Goal: Task Accomplishment & Management: Manage account settings

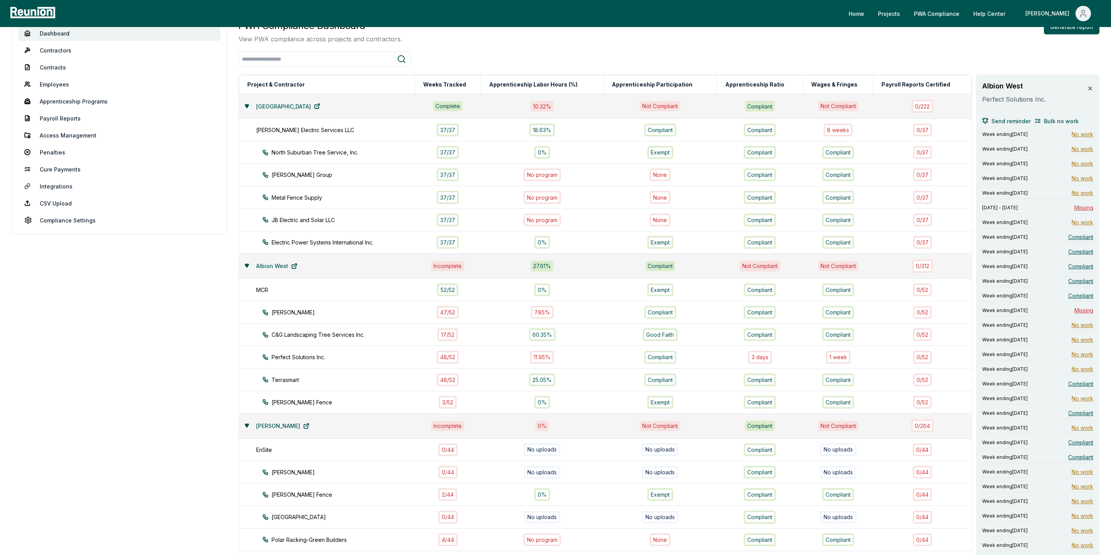
scroll to position [65, 0]
click at [68, 100] on link "Apprenticeship Programs" at bounding box center [119, 100] width 202 height 15
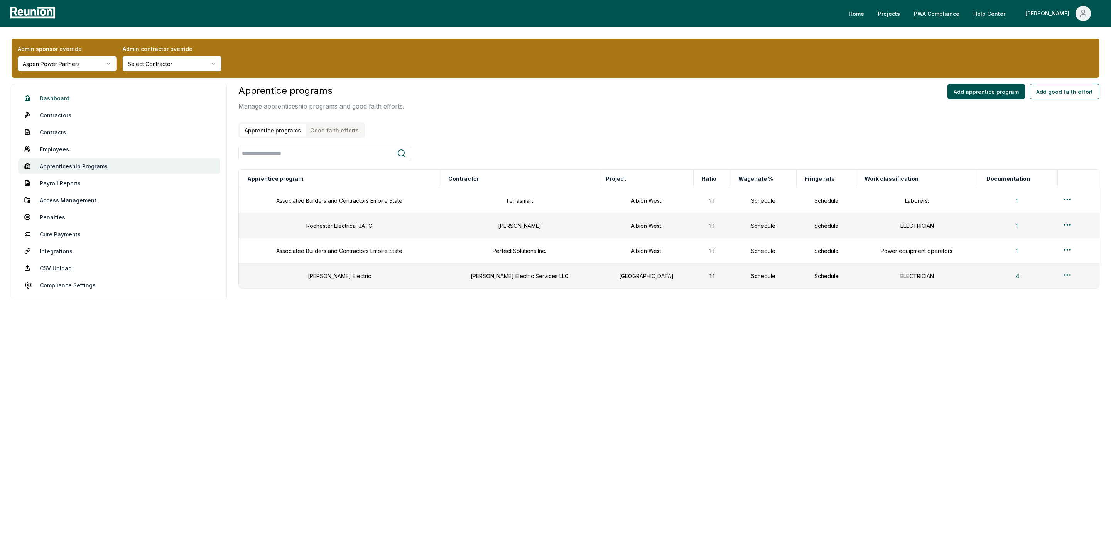
click at [44, 96] on link "Dashboard" at bounding box center [119, 97] width 202 height 15
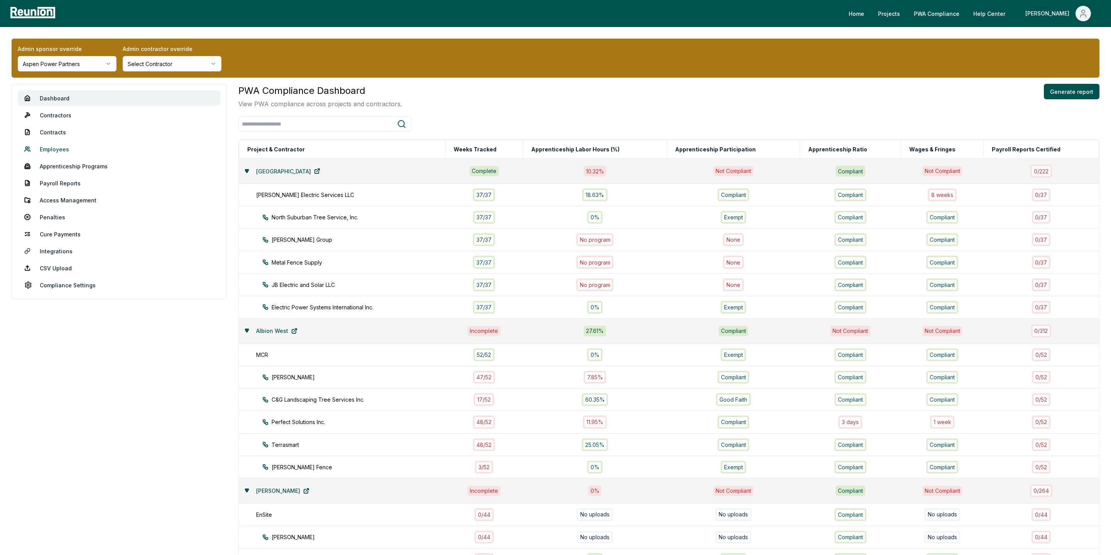
click at [58, 146] on link "Employees" at bounding box center [119, 148] width 202 height 15
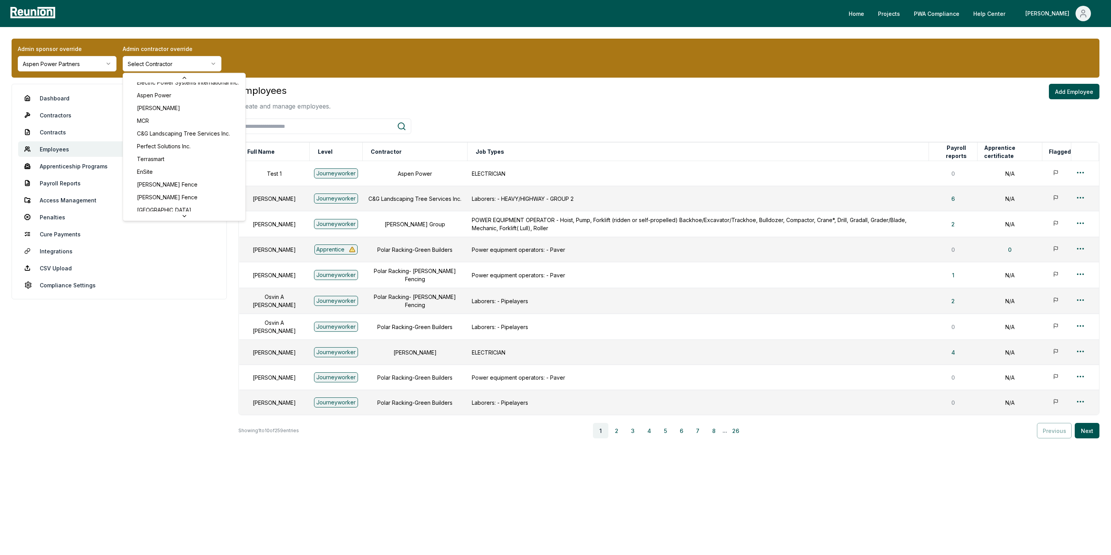
scroll to position [89, 0]
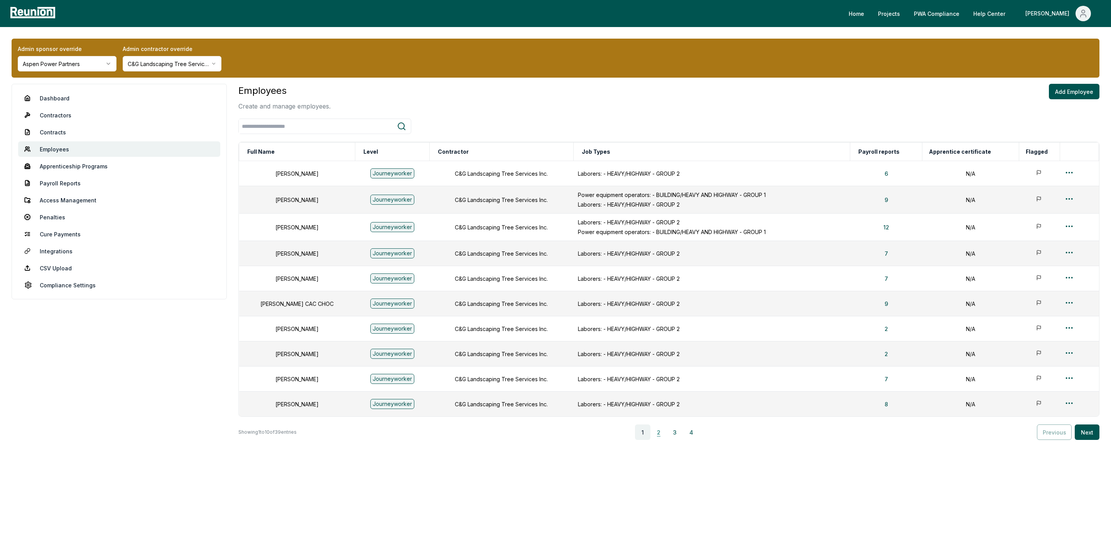
click at [660, 435] on button "2" at bounding box center [658, 431] width 15 height 15
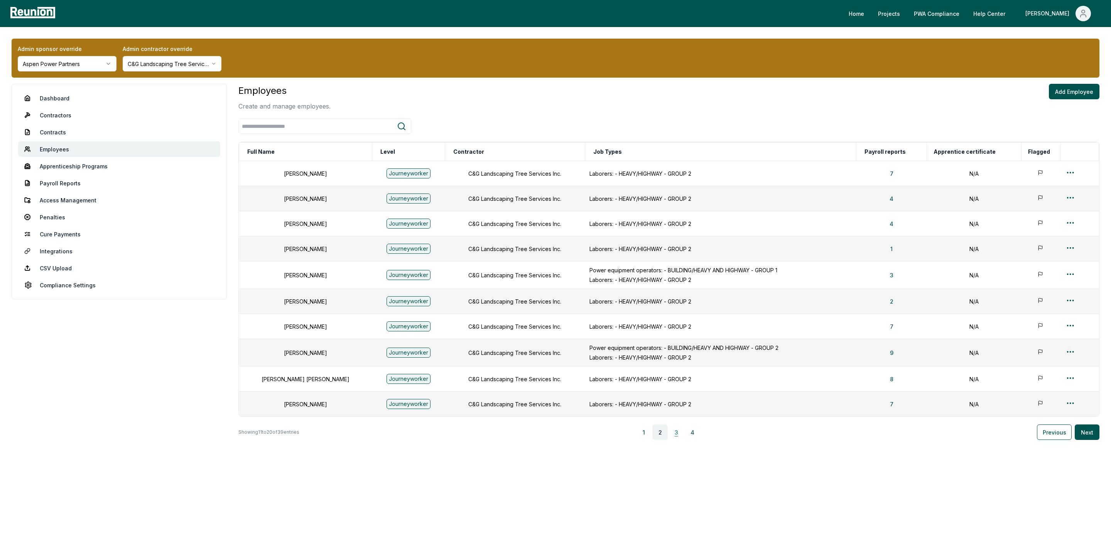
click at [681, 434] on button "3" at bounding box center [676, 431] width 15 height 15
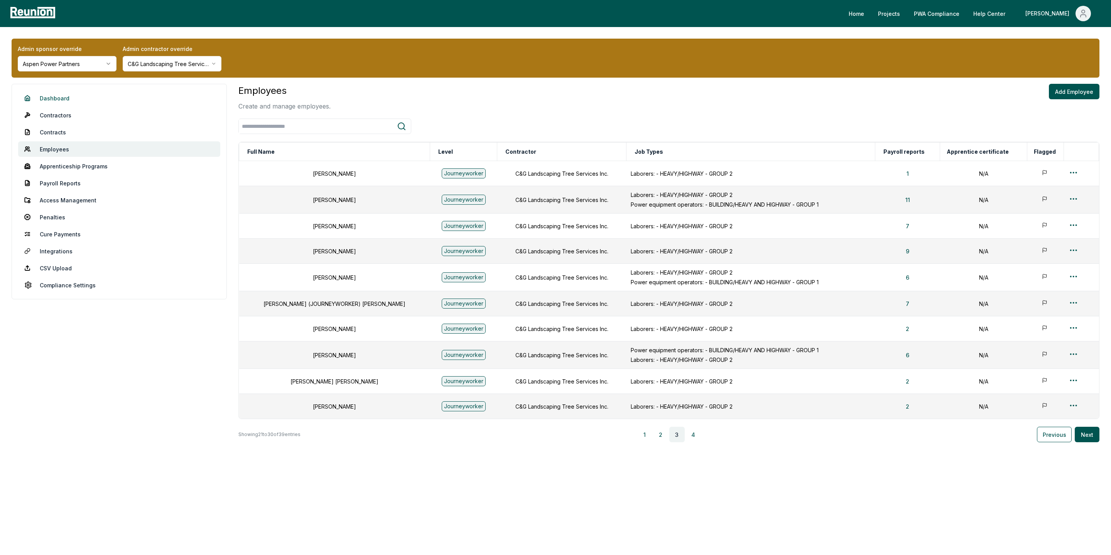
click at [54, 101] on link "Dashboard" at bounding box center [119, 97] width 202 height 15
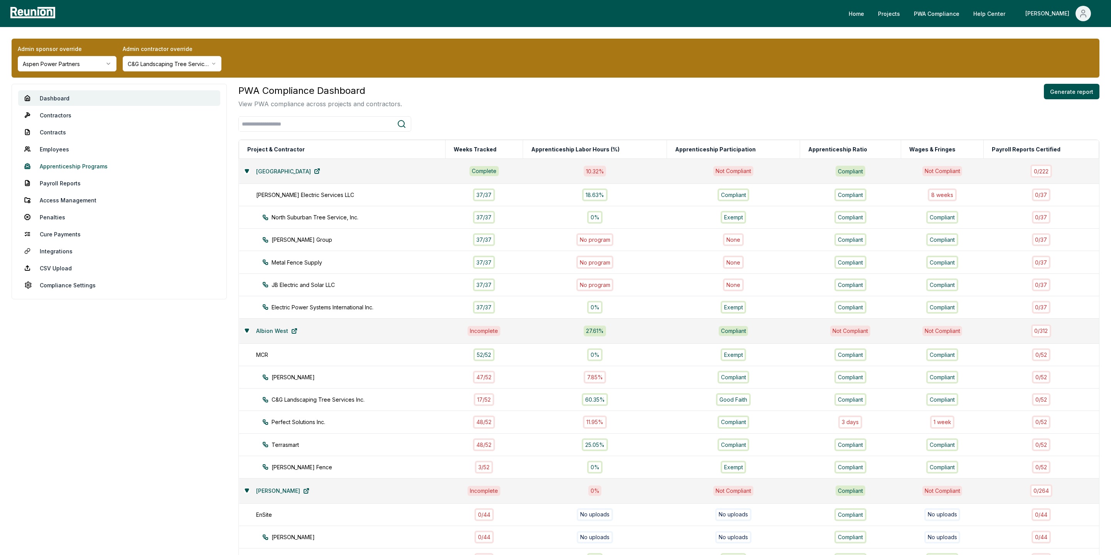
click at [72, 169] on link "Apprenticeship Programs" at bounding box center [119, 165] width 202 height 15
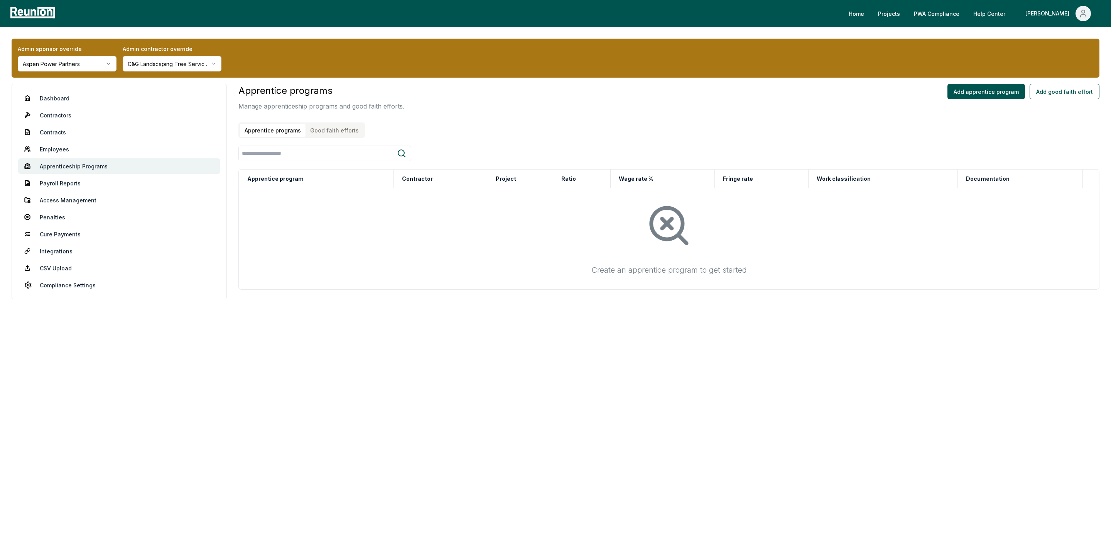
click at [186, 66] on html "Please visit us on your desktop We're working on making our marketplace mobile-…" at bounding box center [555, 277] width 1111 height 555
click at [346, 134] on button "Good faith efforts" at bounding box center [335, 130] width 58 height 13
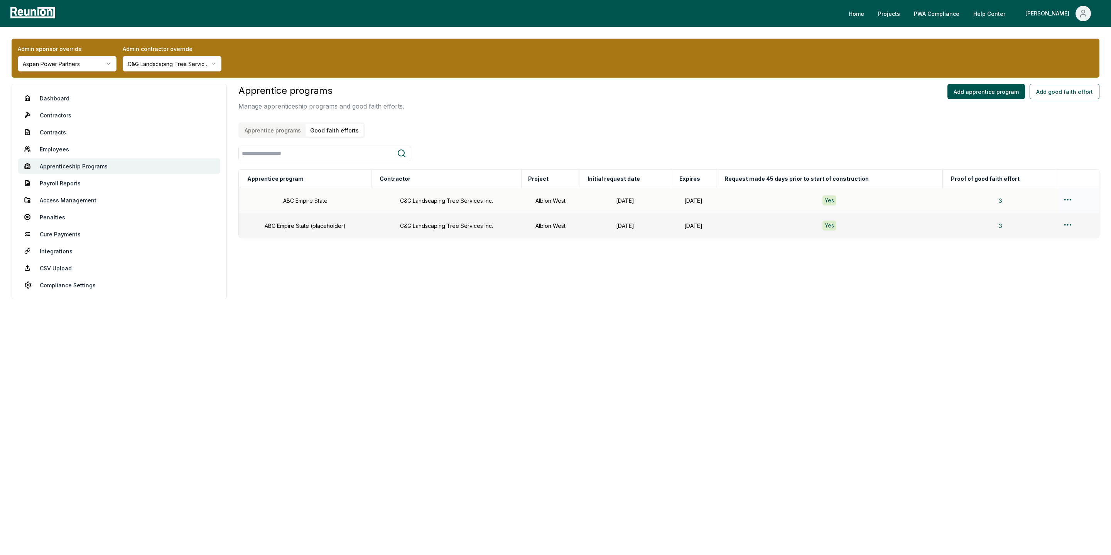
click at [1070, 199] on html "Please visit us on your desktop We're working on making our marketplace mobile-…" at bounding box center [555, 277] width 1111 height 555
click at [1045, 230] on div "Edit" at bounding box center [1068, 230] width 73 height 13
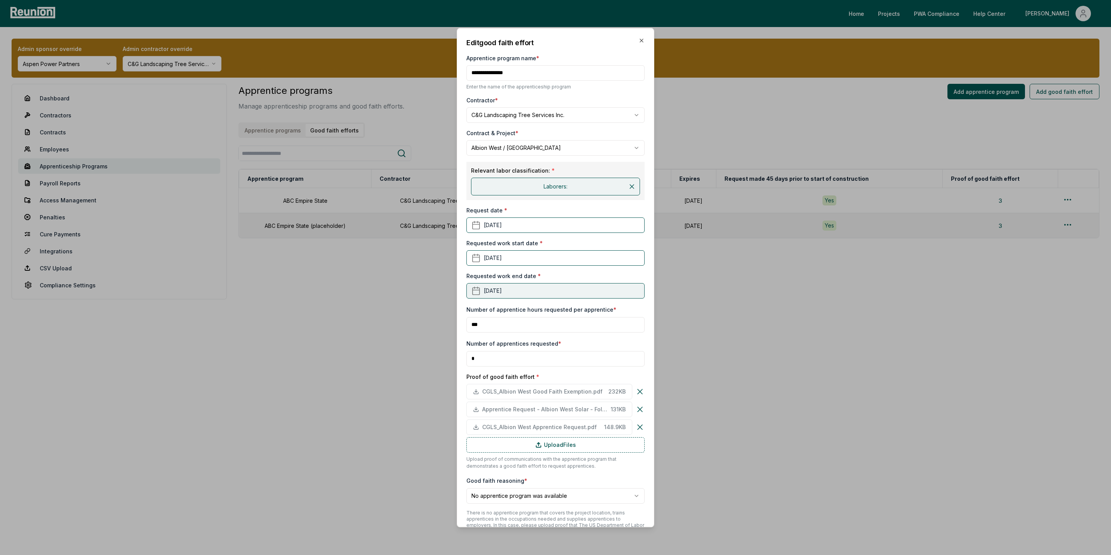
scroll to position [43, 0]
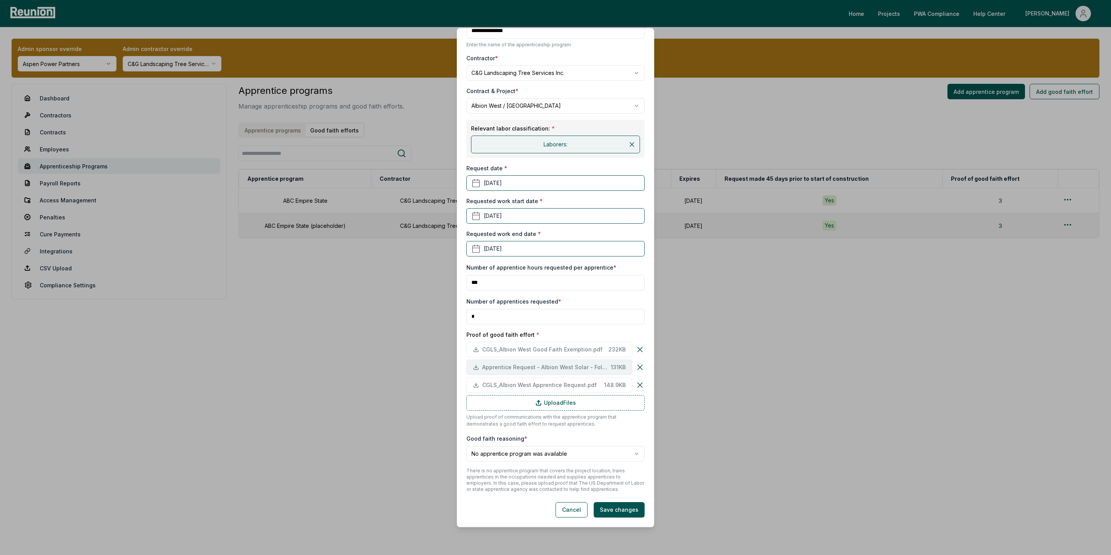
click at [544, 365] on span "Apprentice Request - Albion West Solar - Follow Up.pdf" at bounding box center [544, 367] width 125 height 8
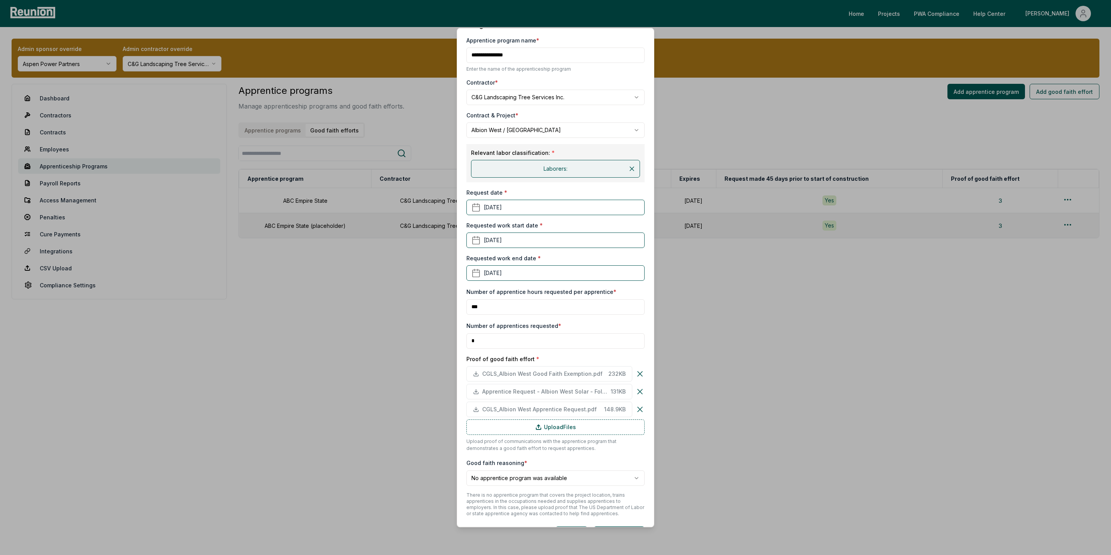
scroll to position [15, 0]
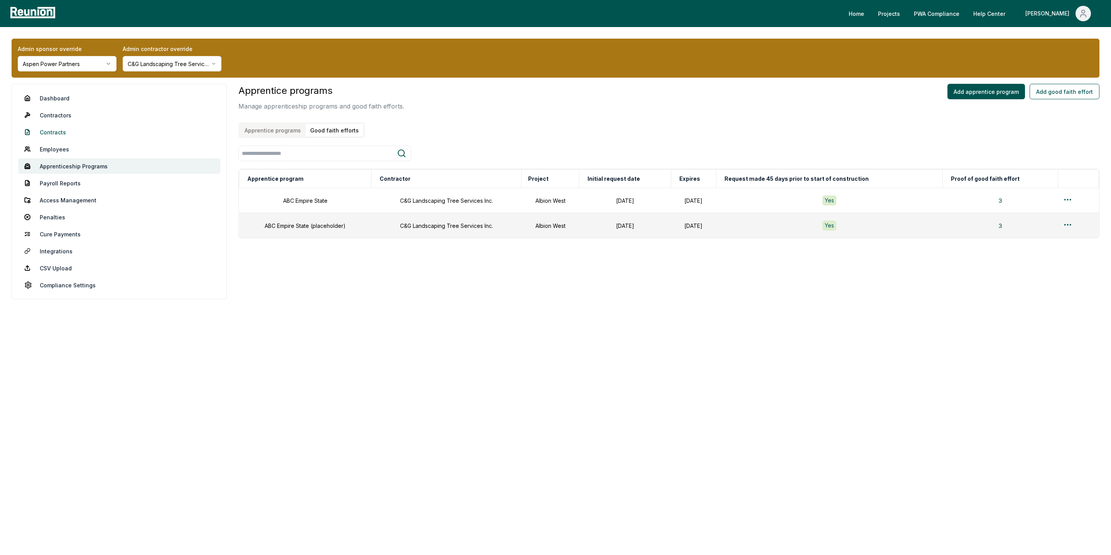
click at [62, 132] on link "Contracts" at bounding box center [119, 131] width 202 height 15
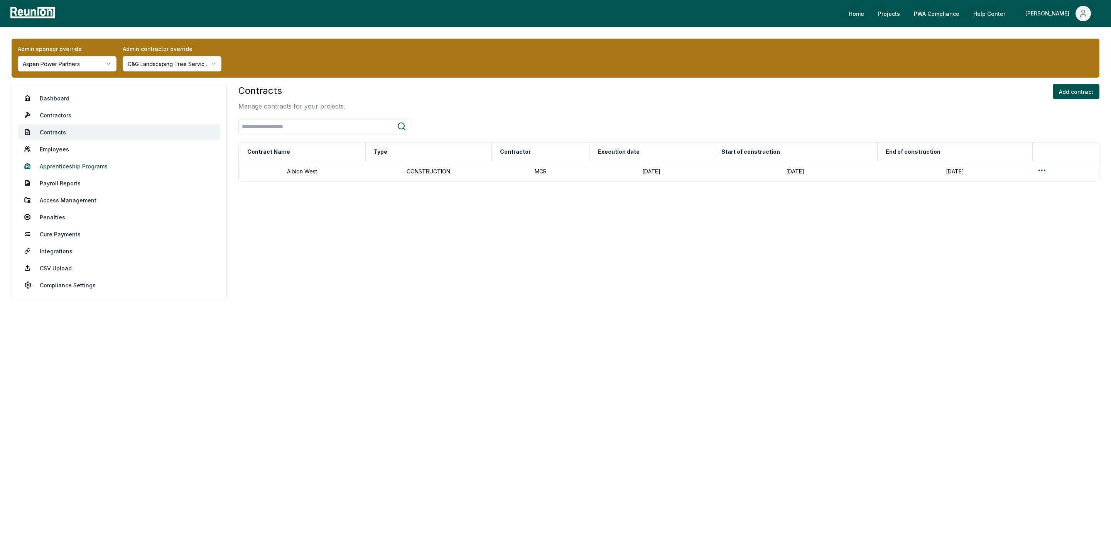
click at [59, 162] on link "Apprenticeship Programs" at bounding box center [119, 165] width 202 height 15
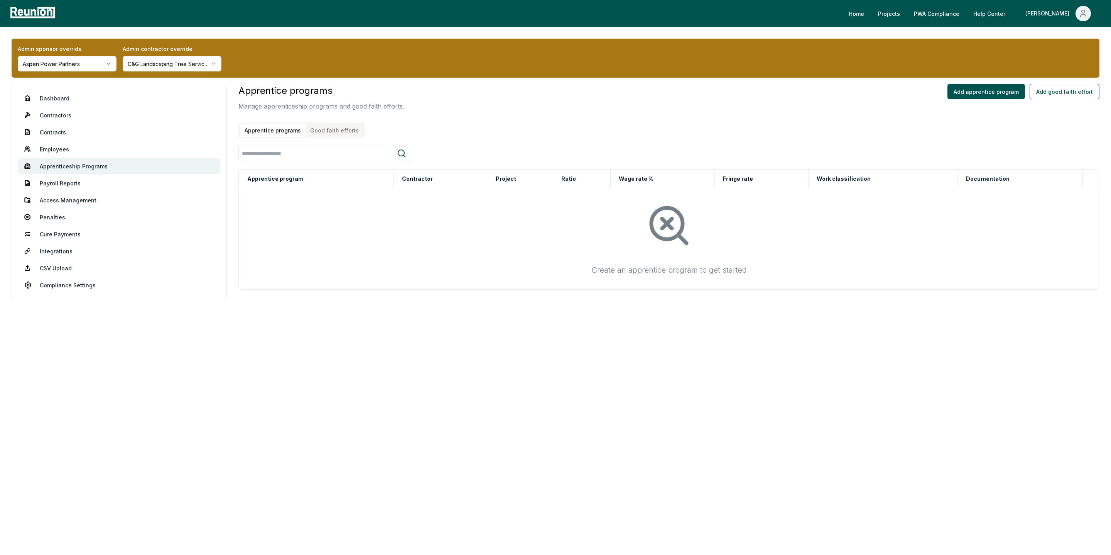
click at [339, 134] on button "Good faith efforts" at bounding box center [335, 130] width 58 height 13
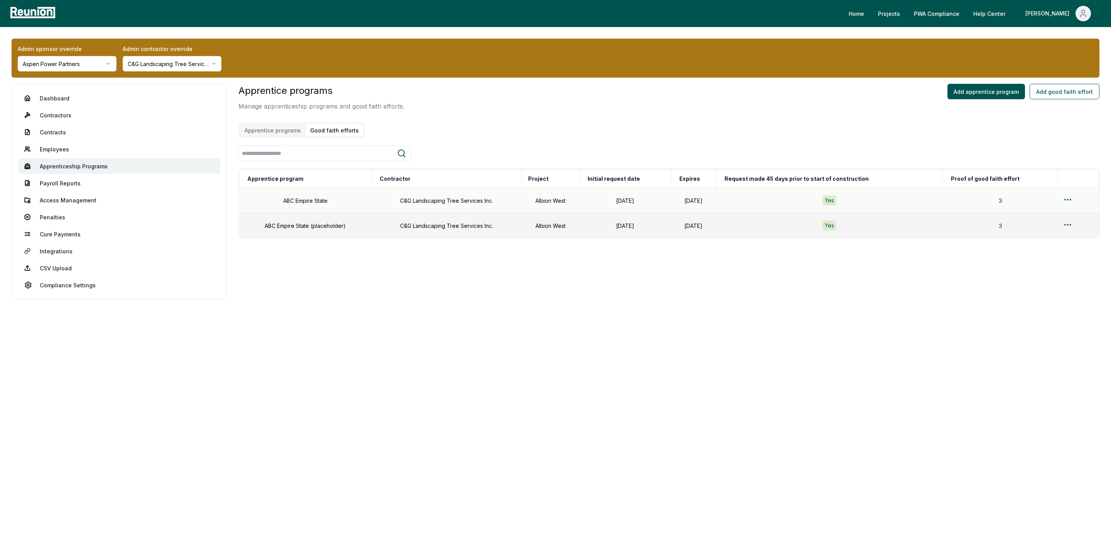
click at [1072, 200] on html "Please visit us on your desktop We're working on making our marketplace mobile-…" at bounding box center [555, 277] width 1111 height 555
click at [1049, 230] on div "Edit" at bounding box center [1068, 230] width 73 height 13
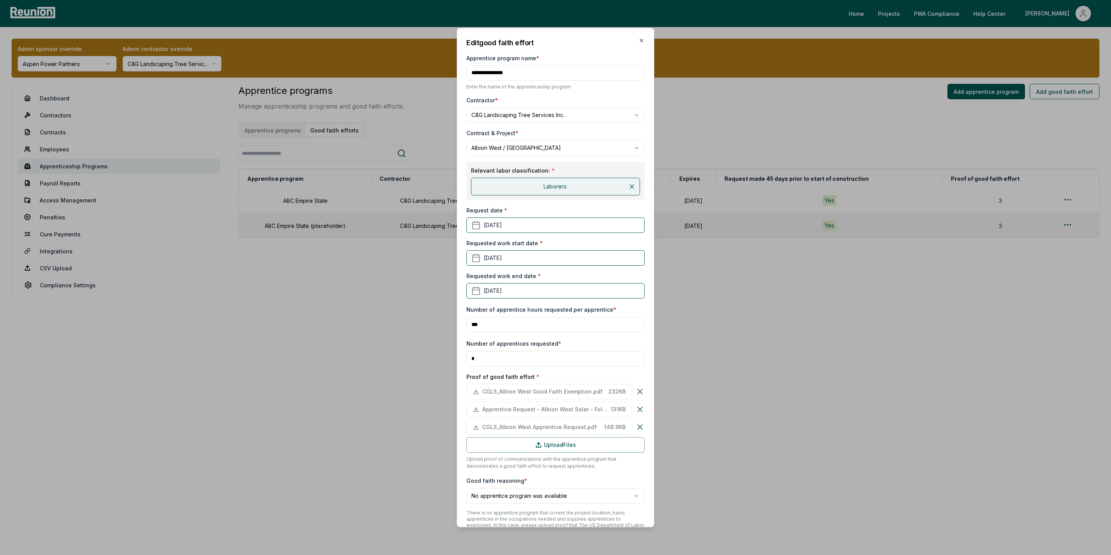
scroll to position [43, 0]
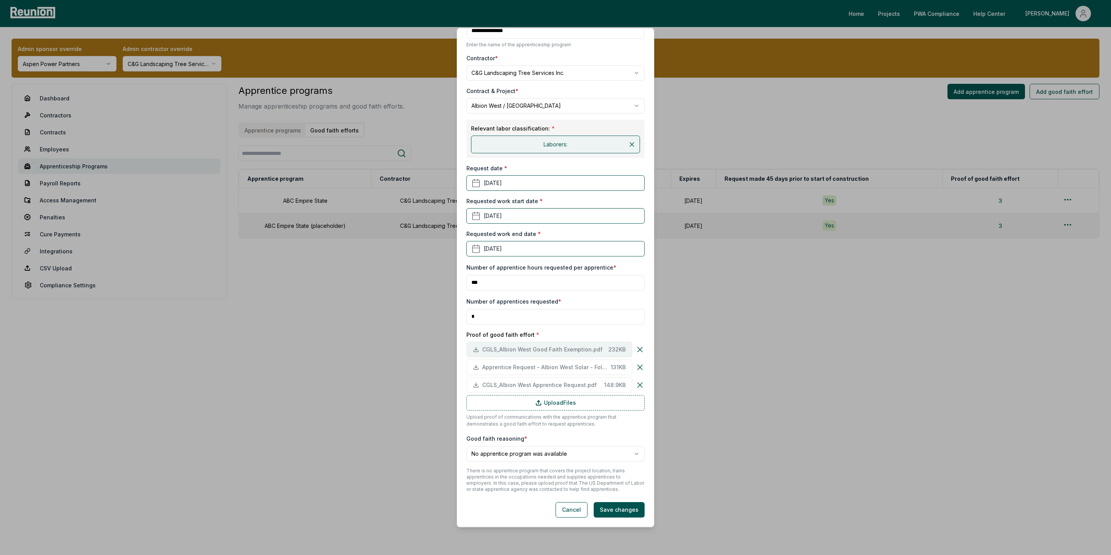
click at [558, 350] on span "CGLS_Albion West Good Faith Exemption.pdf" at bounding box center [543, 349] width 123 height 8
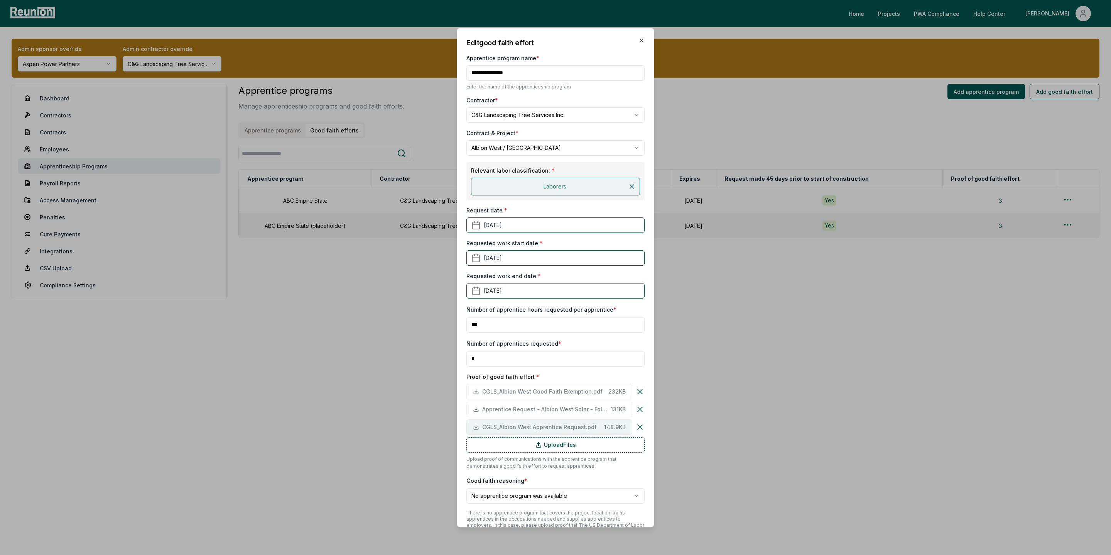
click at [570, 423] on span "CGLS_Albion West Apprentice Request.pdf" at bounding box center [541, 427] width 119 height 8
click at [639, 41] on icon "button" at bounding box center [642, 40] width 6 height 6
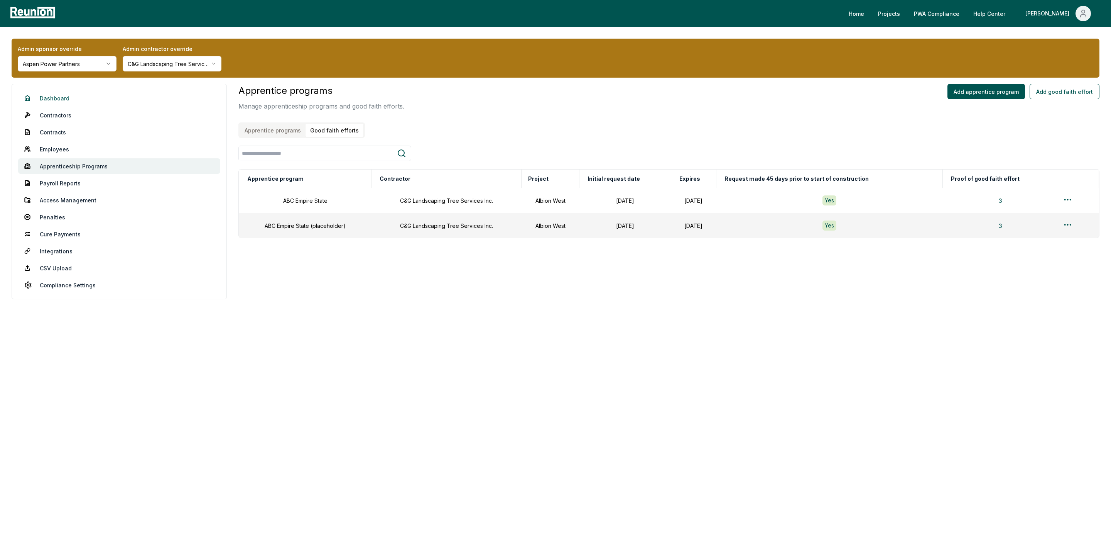
click at [57, 100] on link "Dashboard" at bounding box center [119, 97] width 202 height 15
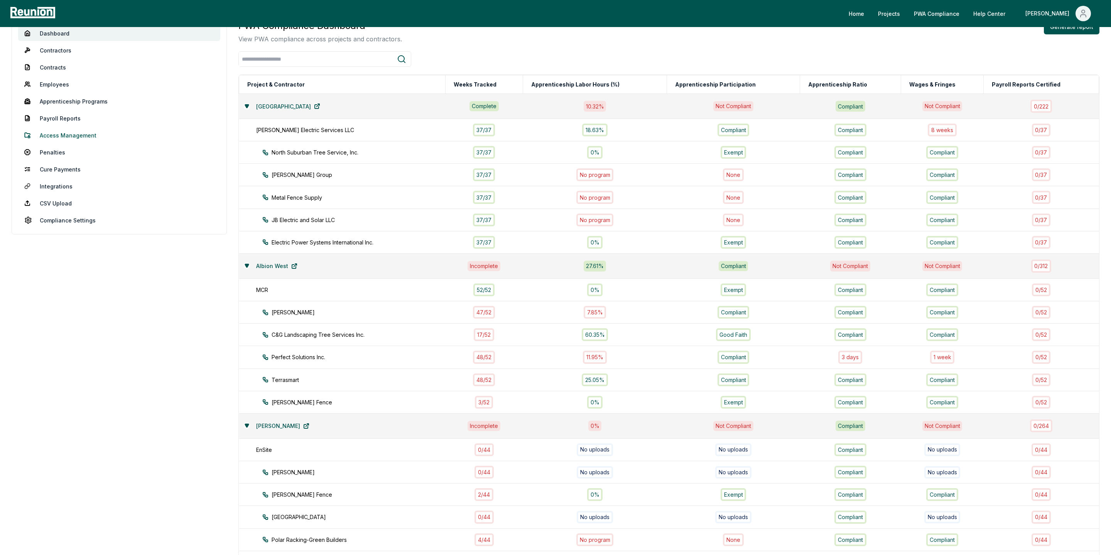
scroll to position [62, 0]
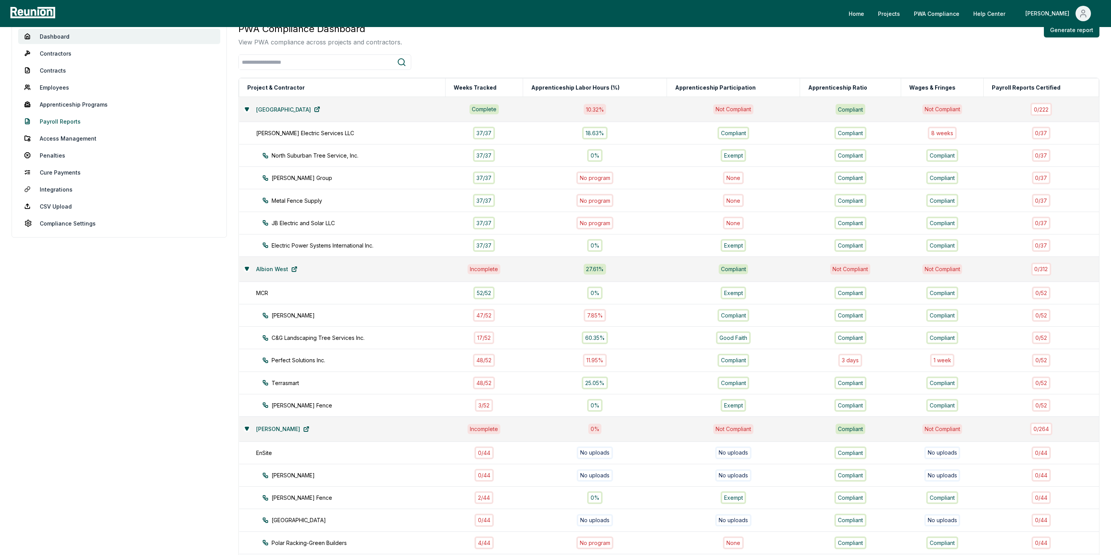
click at [53, 117] on link "Payroll Reports" at bounding box center [119, 120] width 202 height 15
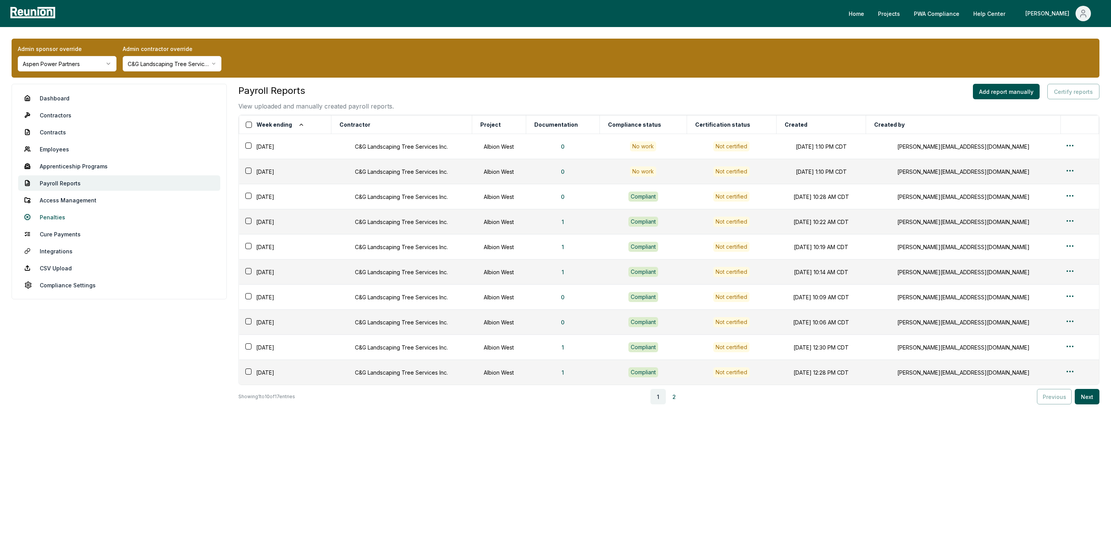
click at [50, 217] on link "Penalties" at bounding box center [119, 216] width 202 height 15
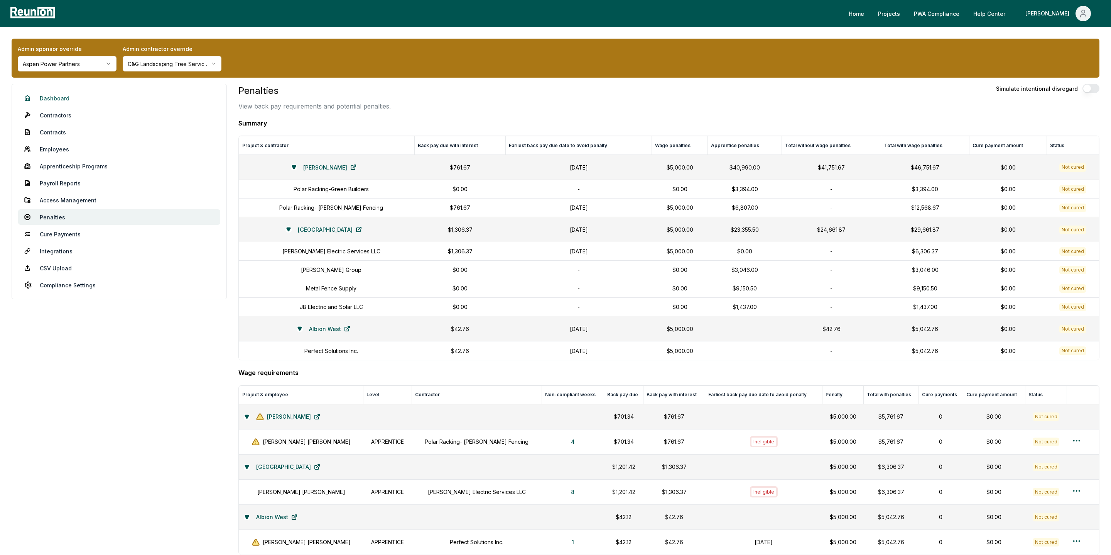
click at [50, 96] on link "Dashboard" at bounding box center [119, 97] width 202 height 15
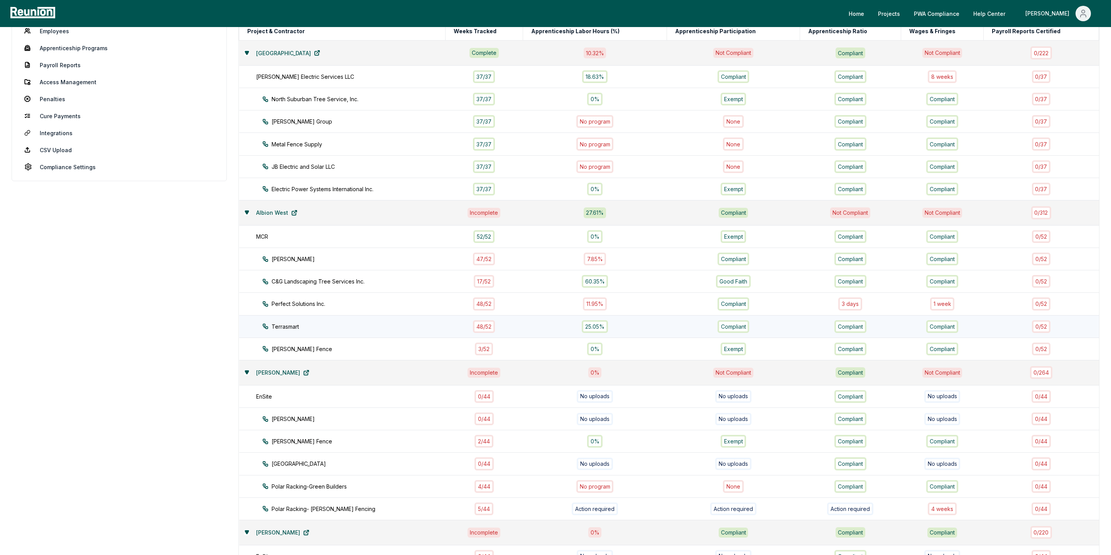
scroll to position [98, 0]
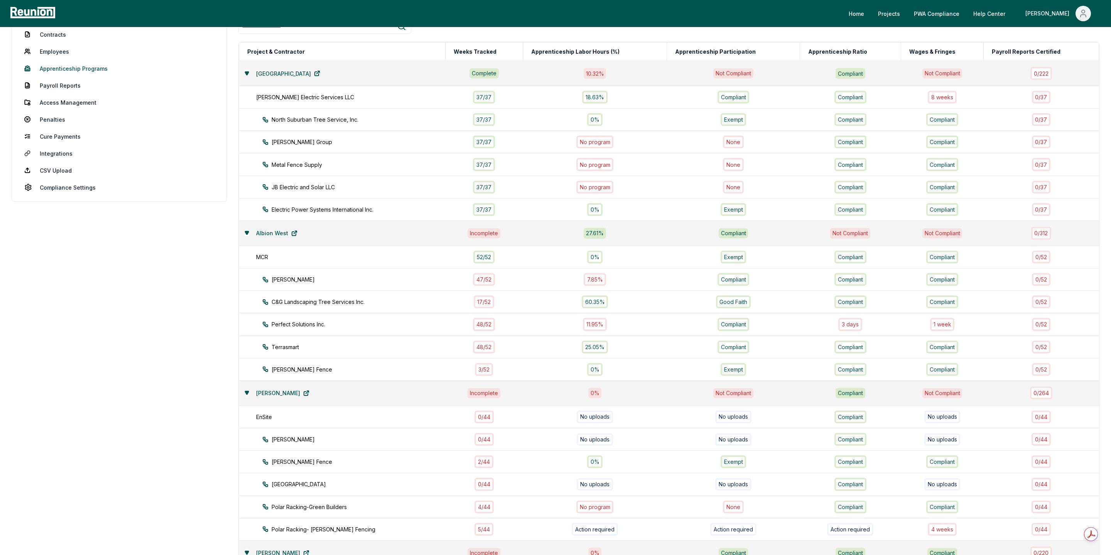
click at [53, 68] on link "Apprenticeship Programs" at bounding box center [119, 68] width 202 height 15
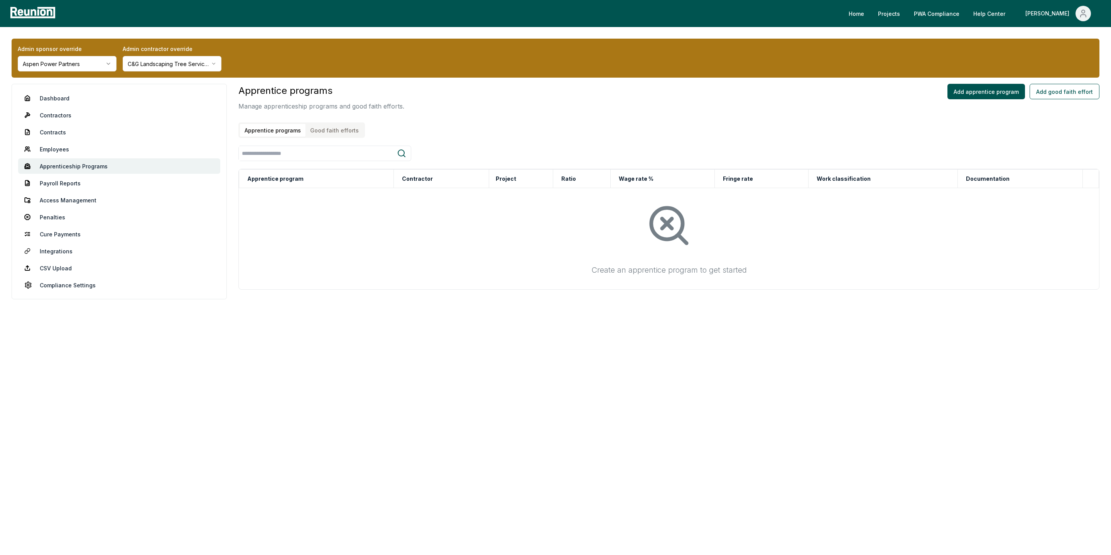
click at [345, 122] on div "Apprentice programs Good faith efforts" at bounding box center [301, 129] width 127 height 15
click at [339, 129] on button "Good faith efforts" at bounding box center [335, 130] width 58 height 13
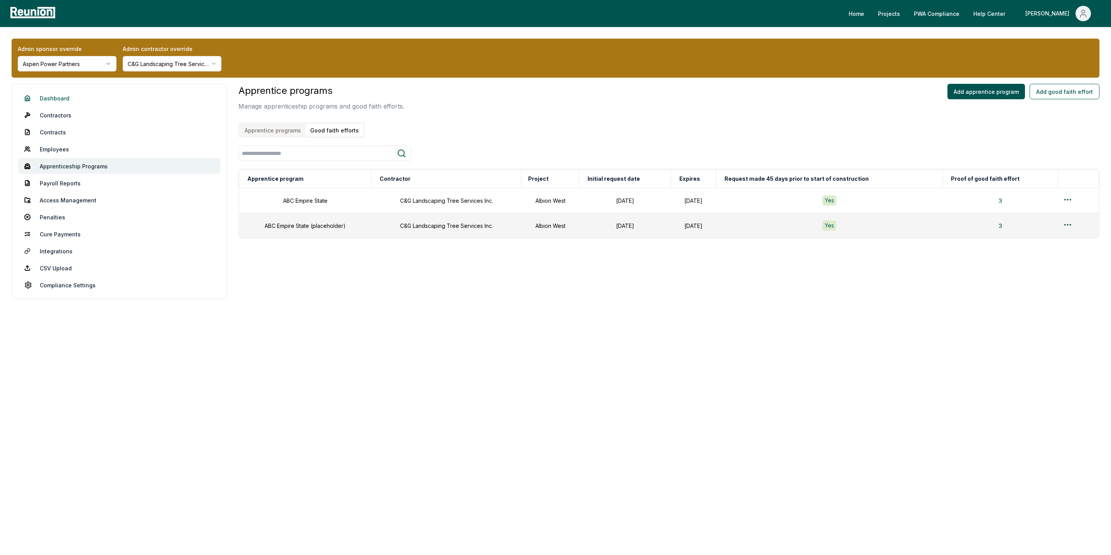
click at [50, 94] on link "Dashboard" at bounding box center [119, 97] width 202 height 15
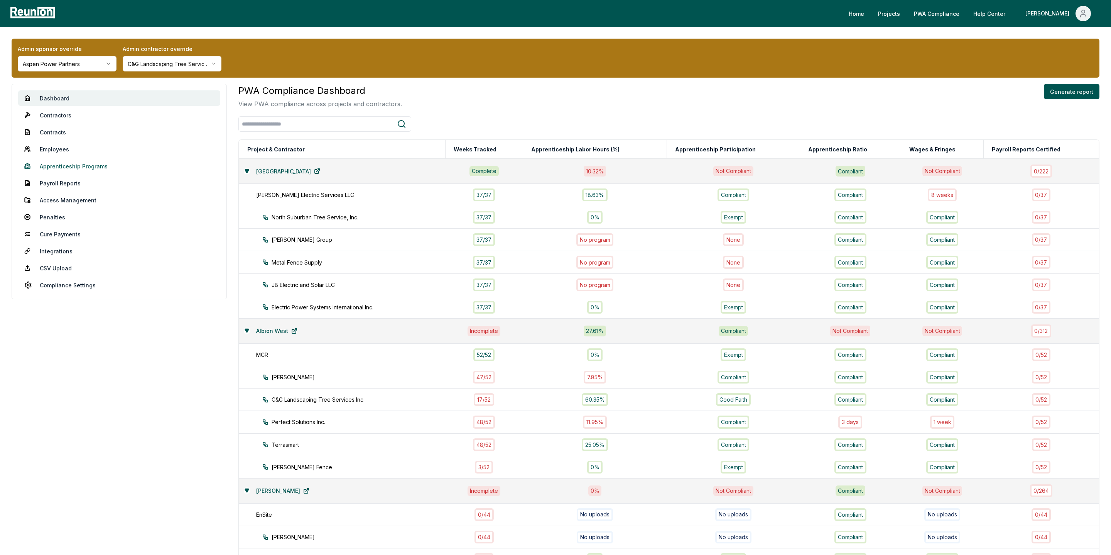
click at [70, 168] on link "Apprenticeship Programs" at bounding box center [119, 165] width 202 height 15
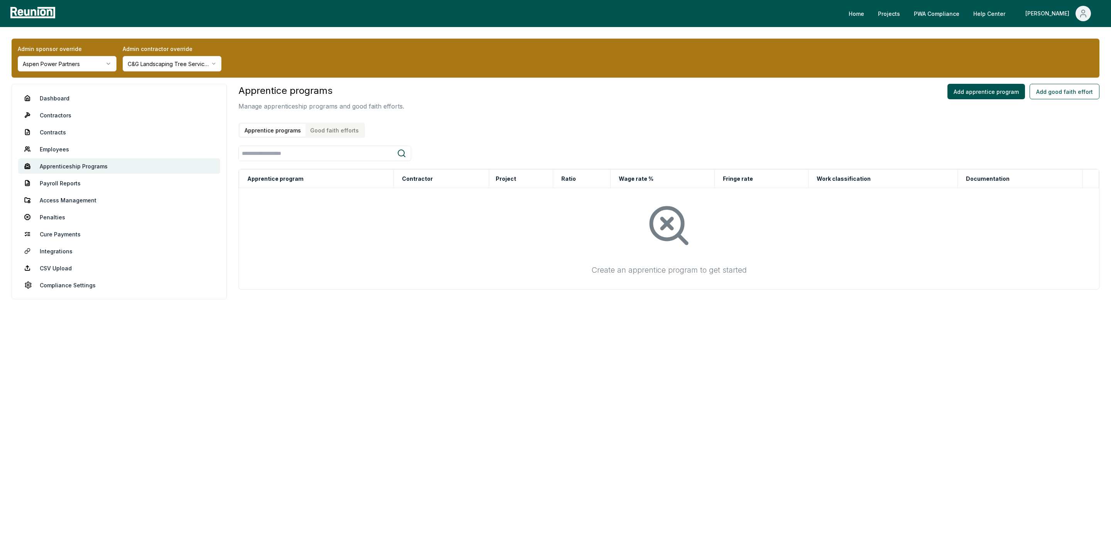
click at [140, 62] on html "Please visit us on your desktop We're working on making our marketplace mobile-…" at bounding box center [555, 277] width 1111 height 555
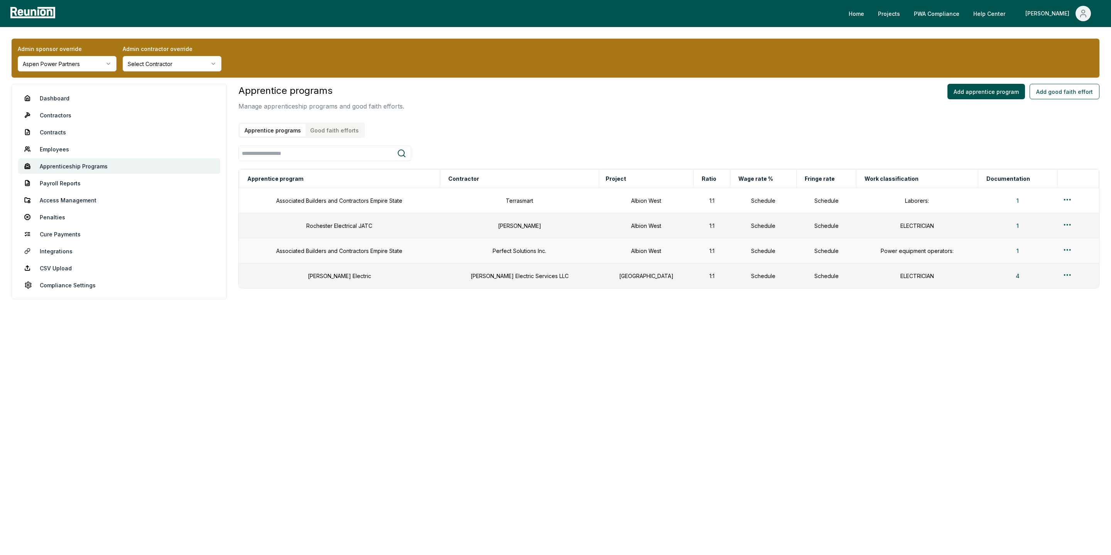
click at [1060, 251] on html "Please visit us on your desktop We're working on making our marketplace mobile-…" at bounding box center [555, 277] width 1111 height 555
click at [44, 98] on html "Please visit us on your desktop We're working on making our marketplace mobile-…" at bounding box center [555, 277] width 1111 height 555
click at [1064, 249] on html "Please visit us on your desktop We're working on making our marketplace mobile-…" at bounding box center [555, 277] width 1111 height 555
click at [1048, 277] on div "Edit" at bounding box center [1065, 281] width 73 height 13
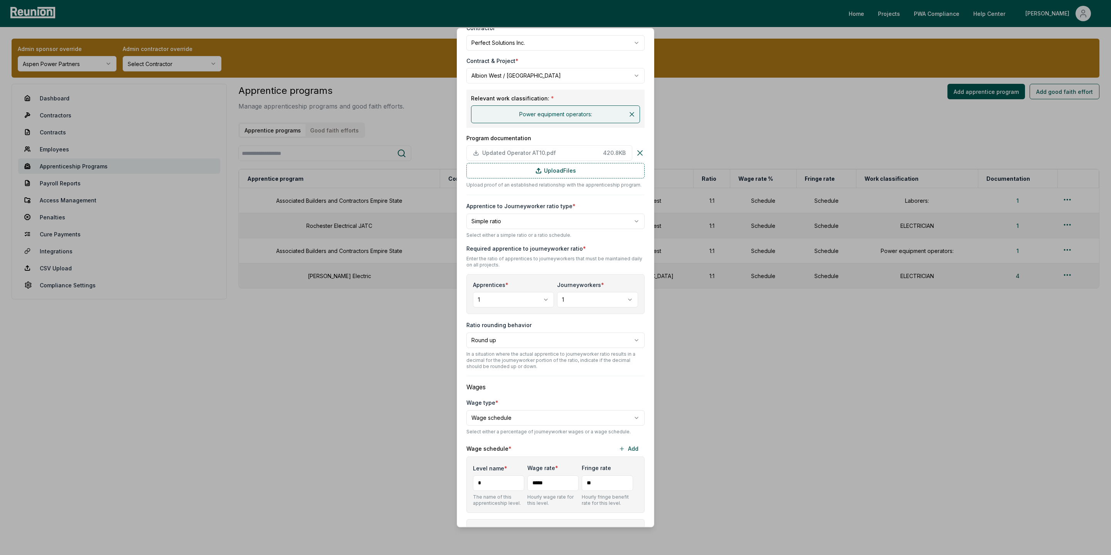
scroll to position [74, 0]
click at [501, 223] on body "Please visit us on your desktop We're working on making our marketplace mobile-…" at bounding box center [555, 277] width 1111 height 555
select select "********"
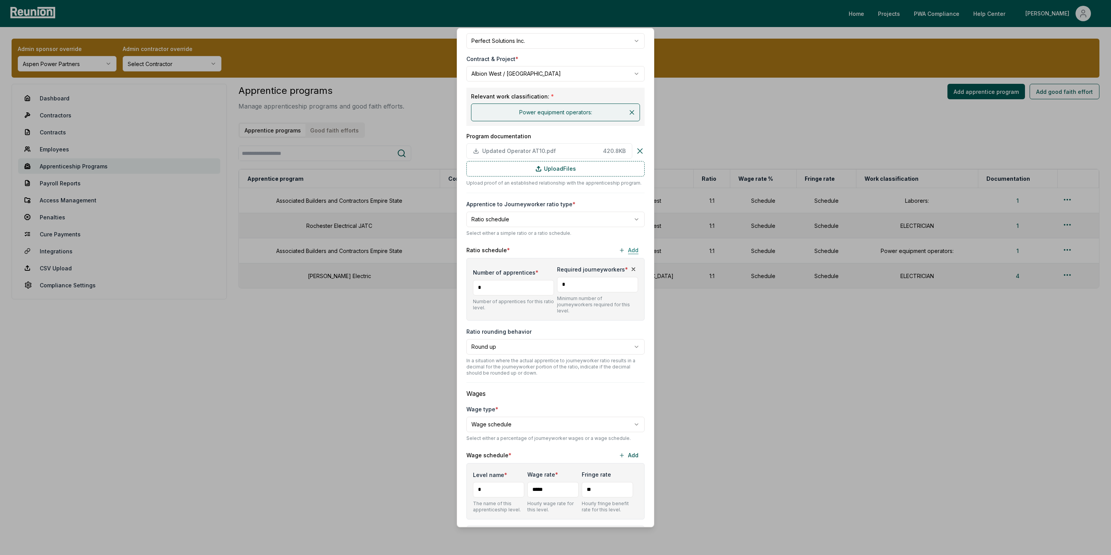
click at [634, 249] on button "Add" at bounding box center [629, 249] width 32 height 15
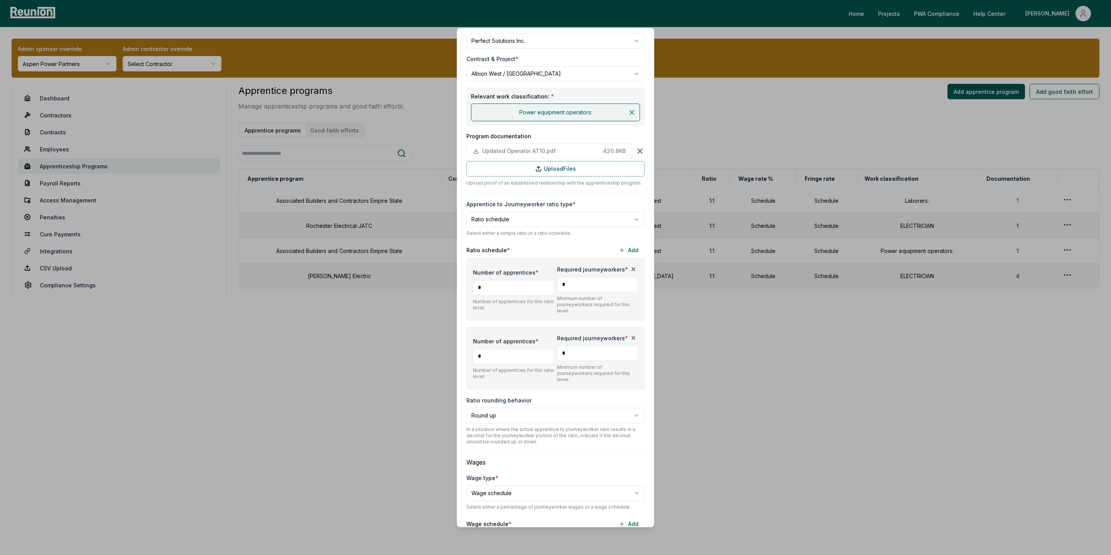
scroll to position [110, 0]
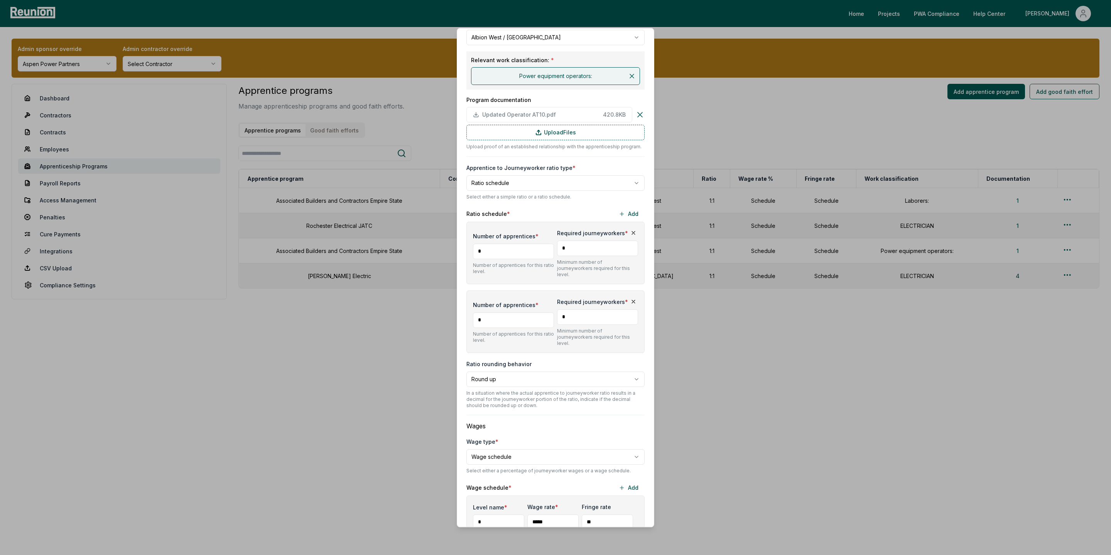
click at [587, 313] on input "*" at bounding box center [597, 316] width 81 height 15
type input "*"
click at [593, 359] on div "**********" at bounding box center [556, 383] width 178 height 49
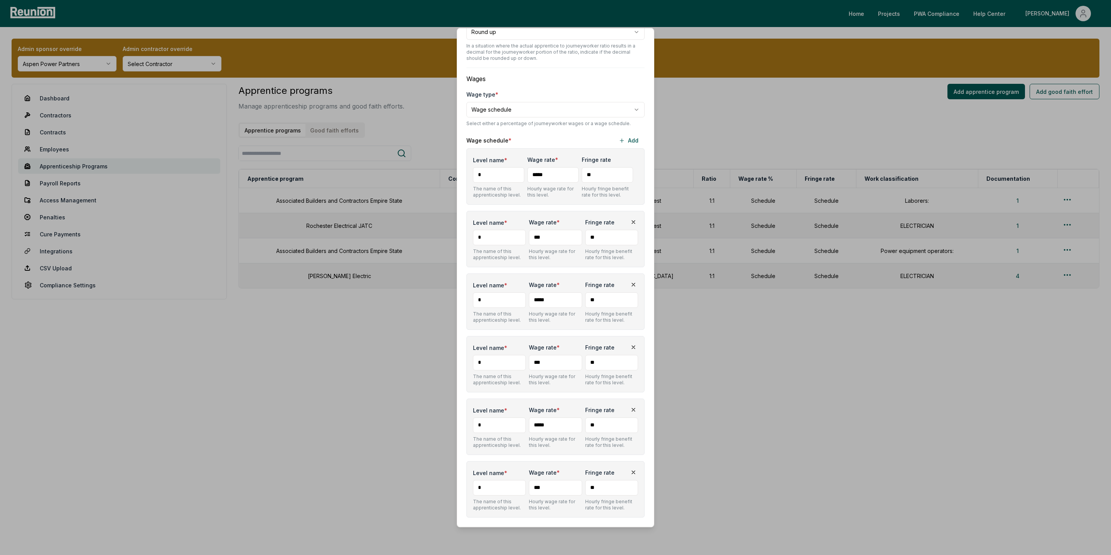
scroll to position [473, 0]
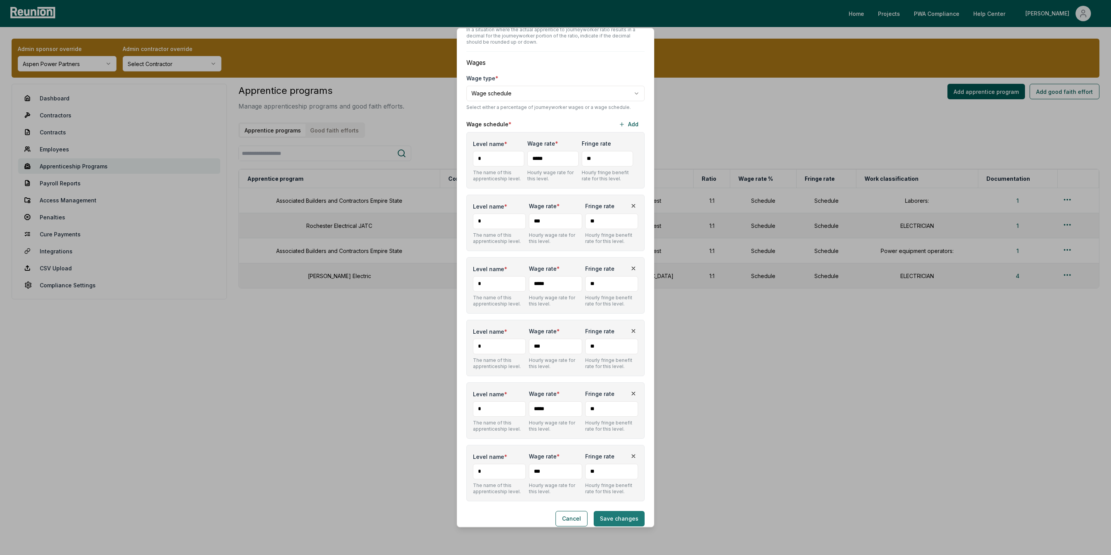
click at [617, 514] on button "Save changes" at bounding box center [619, 518] width 51 height 15
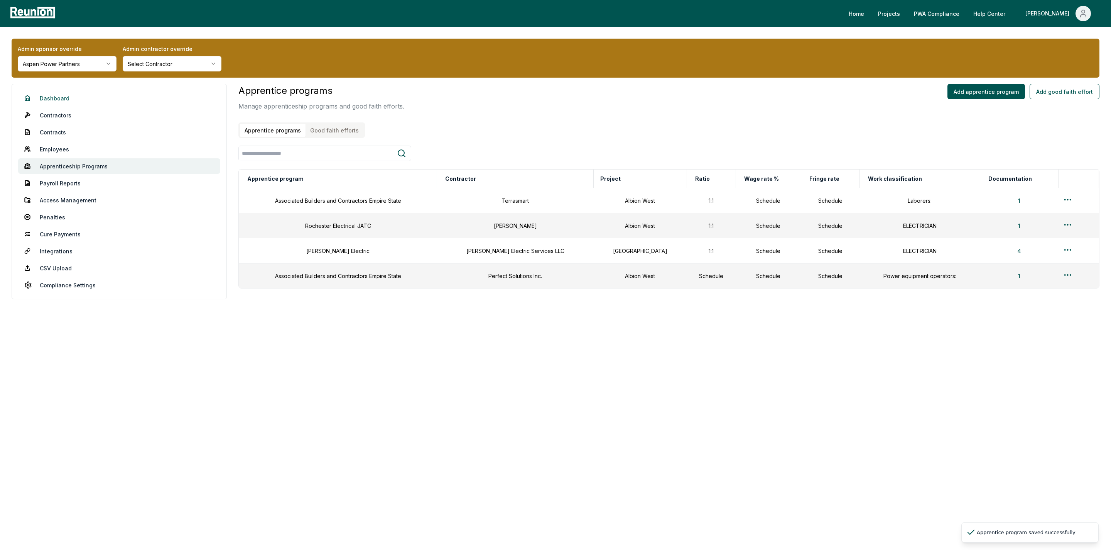
click at [58, 98] on link "Dashboard" at bounding box center [119, 97] width 202 height 15
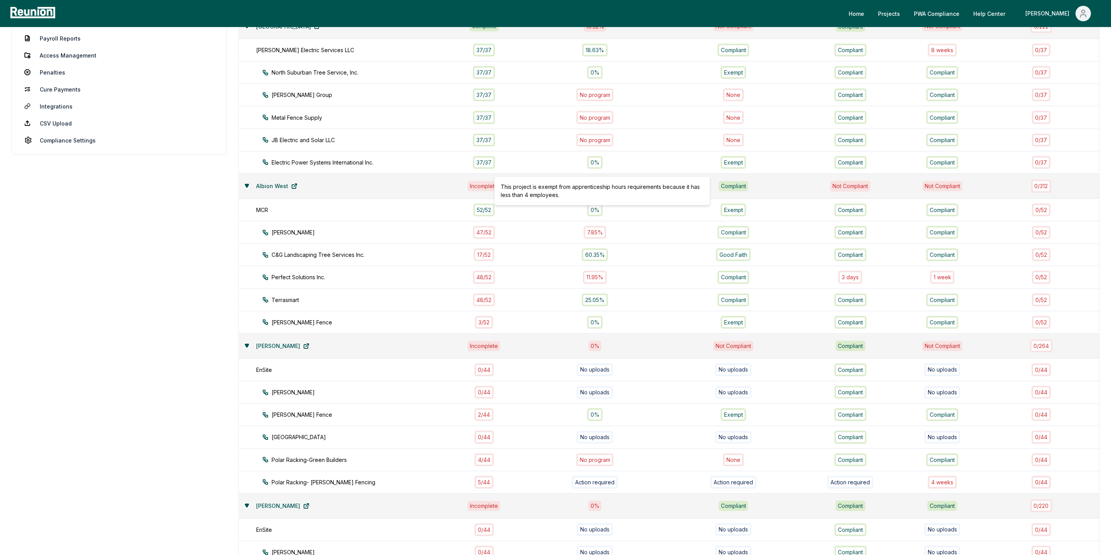
scroll to position [148, 0]
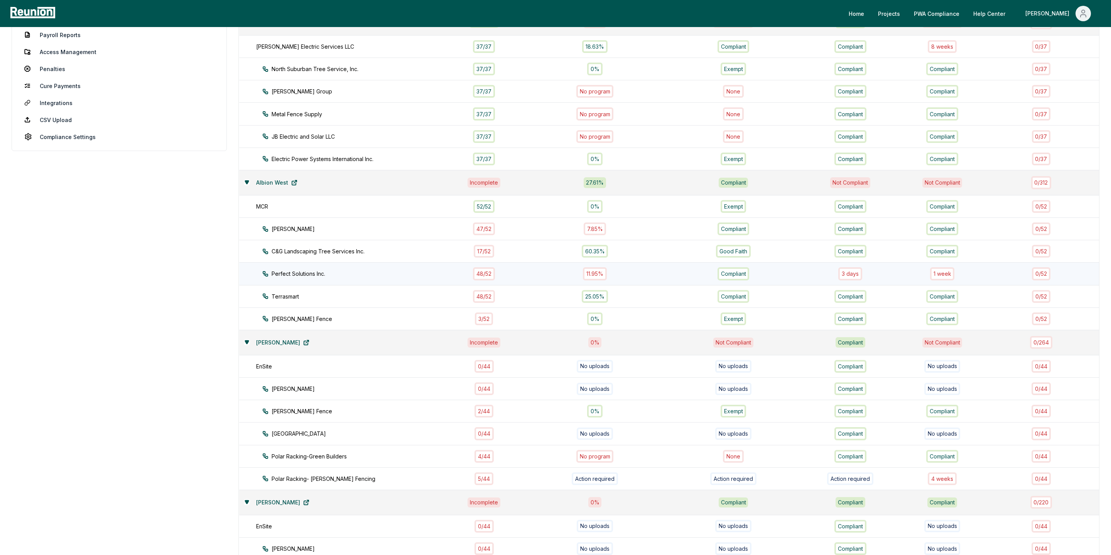
click at [944, 269] on div "1 week" at bounding box center [942, 273] width 25 height 13
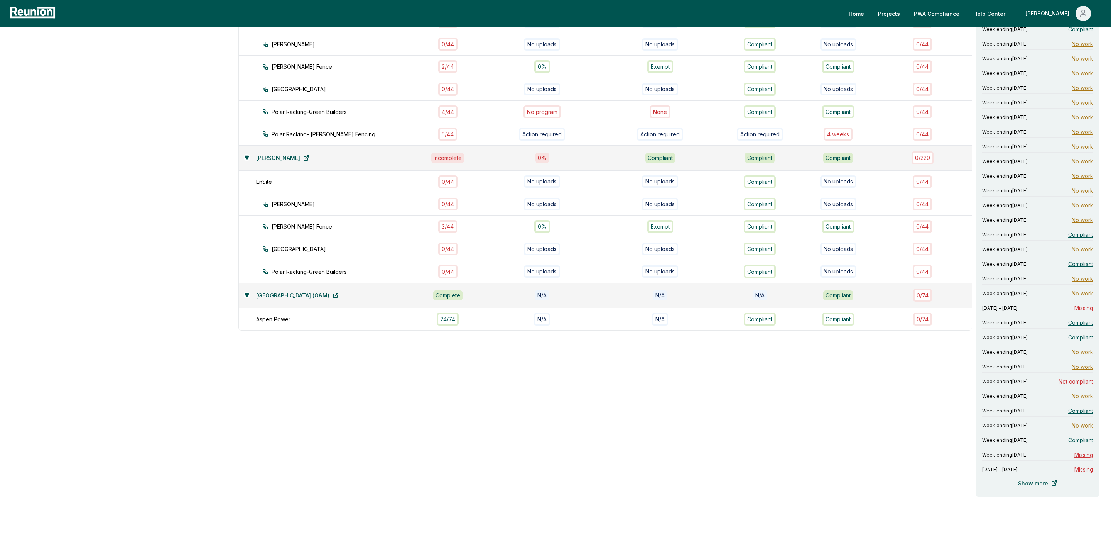
scroll to position [521, 0]
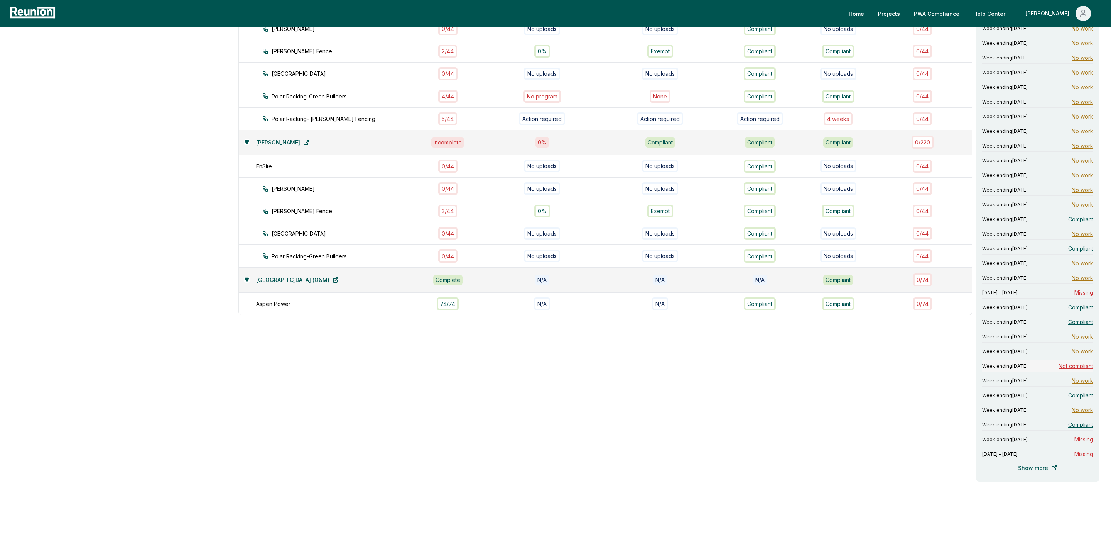
click at [1084, 366] on span "Not compliant" at bounding box center [1076, 366] width 35 height 8
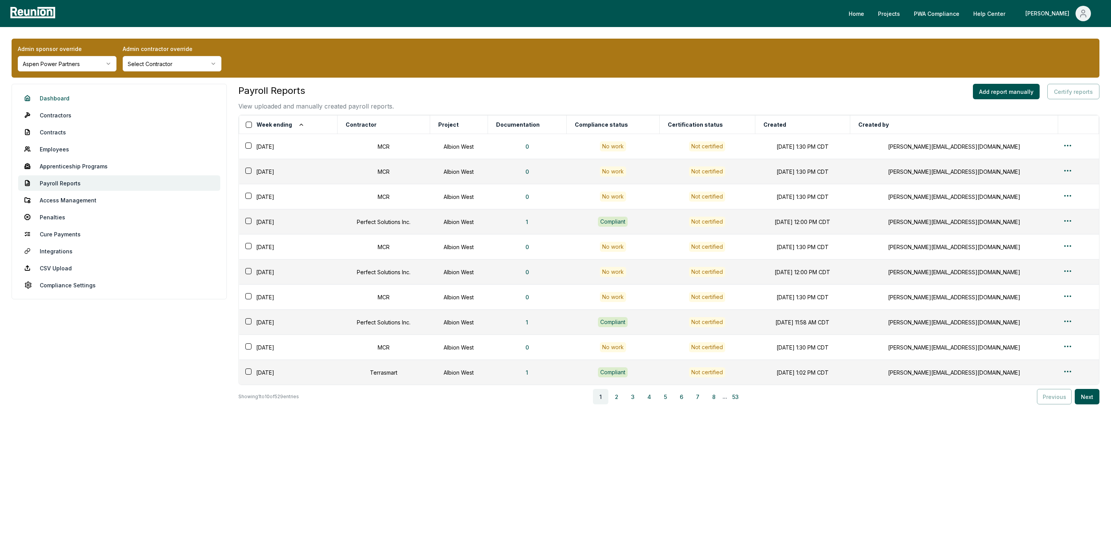
click at [57, 100] on link "Dashboard" at bounding box center [119, 97] width 202 height 15
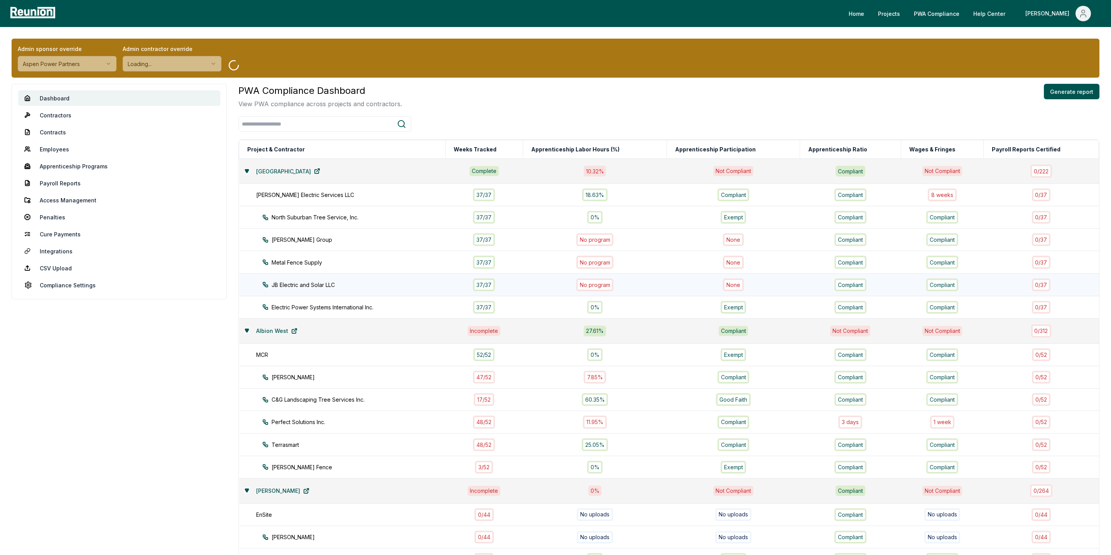
scroll to position [131, 0]
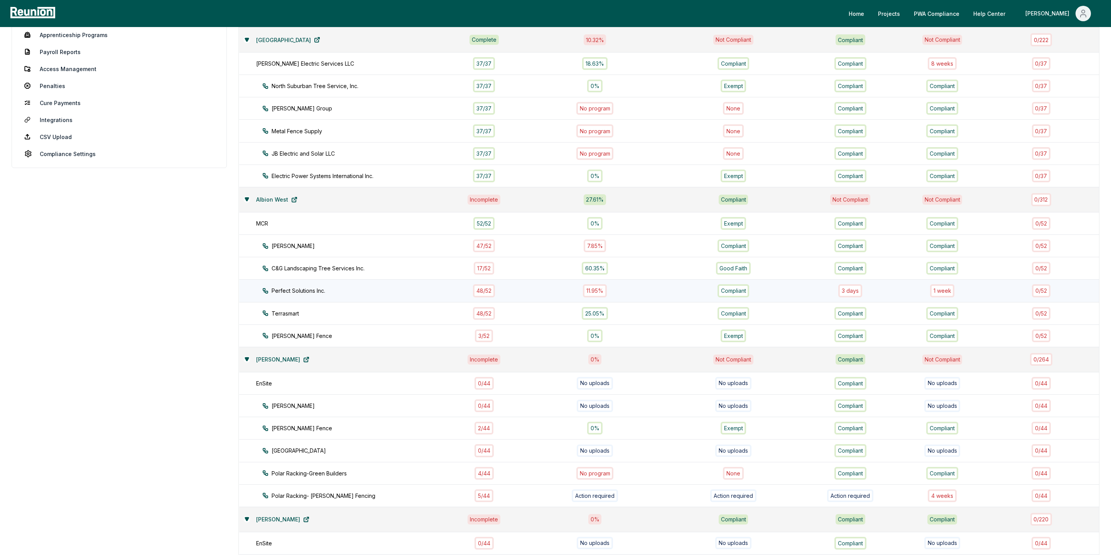
click at [938, 284] on div "1 week" at bounding box center [942, 290] width 25 height 13
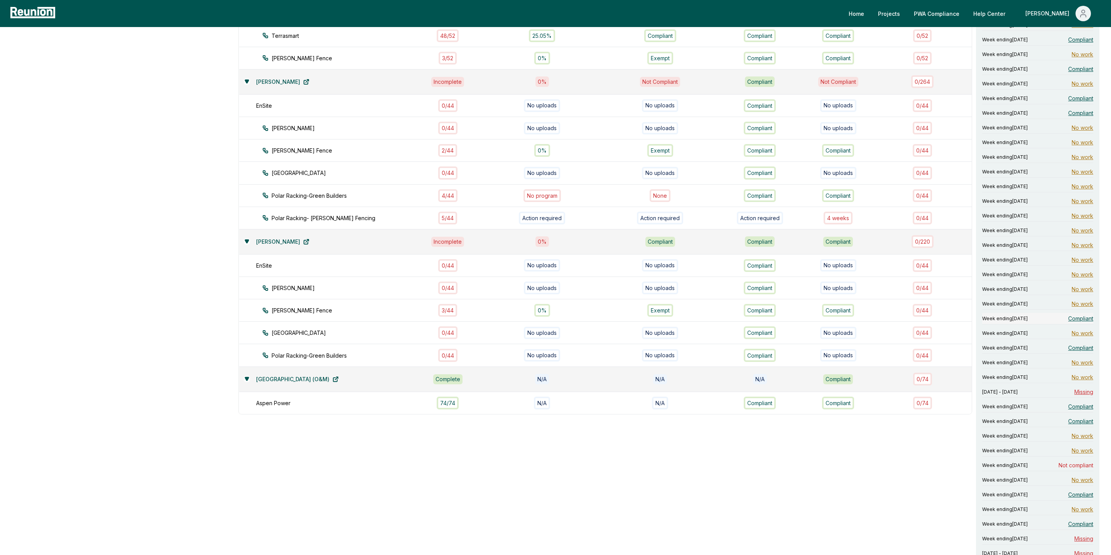
scroll to position [521, 0]
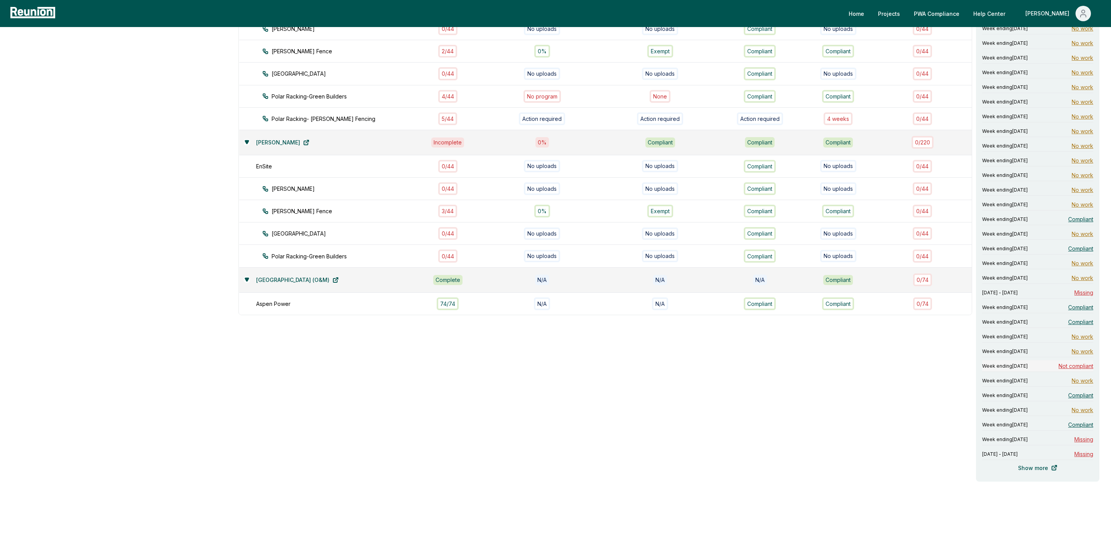
click at [1077, 362] on span "Not compliant" at bounding box center [1076, 366] width 35 height 8
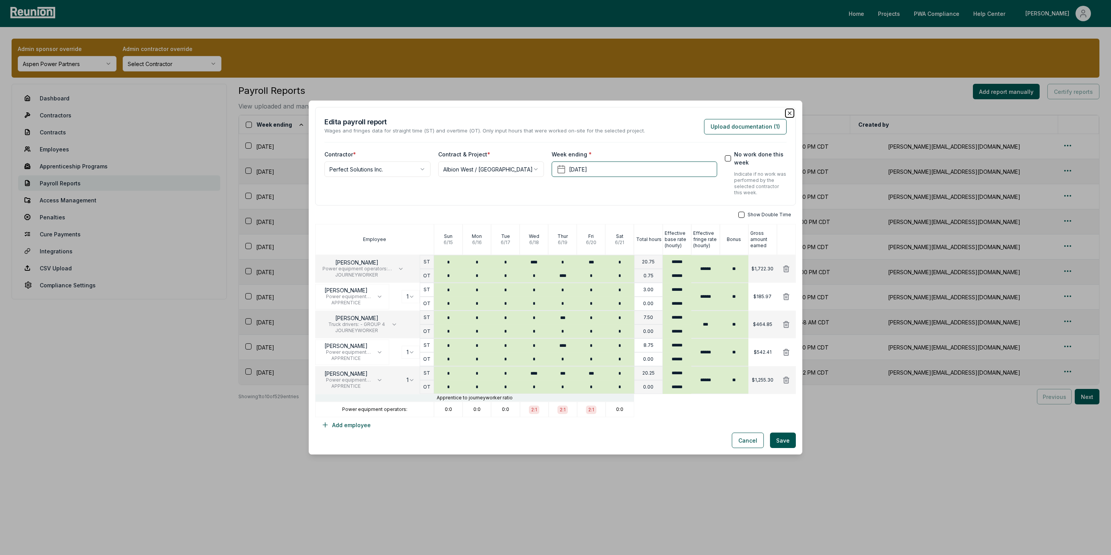
click at [791, 113] on icon "button" at bounding box center [790, 113] width 6 height 6
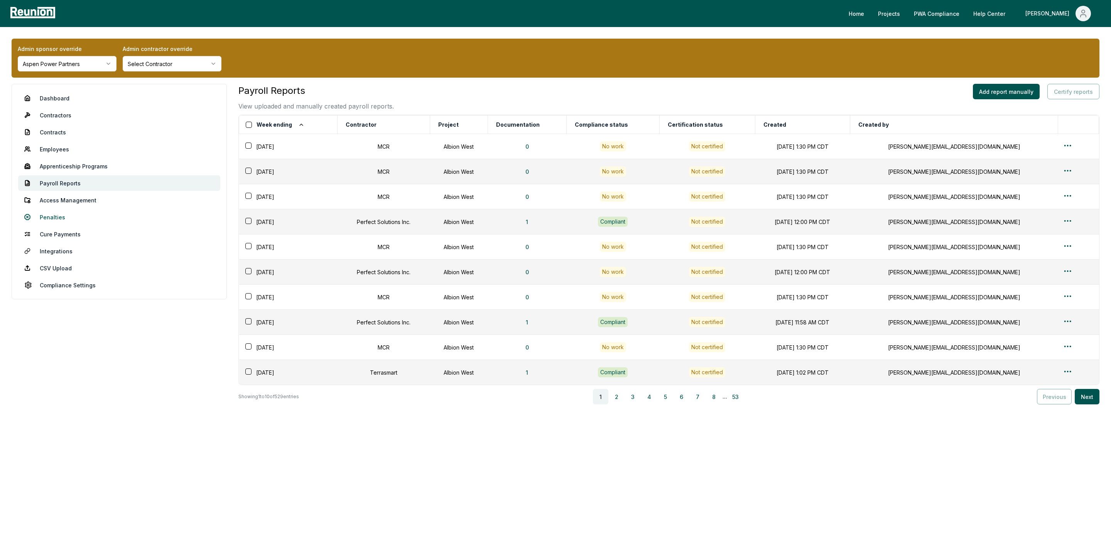
click at [50, 216] on link "Penalties" at bounding box center [119, 216] width 202 height 15
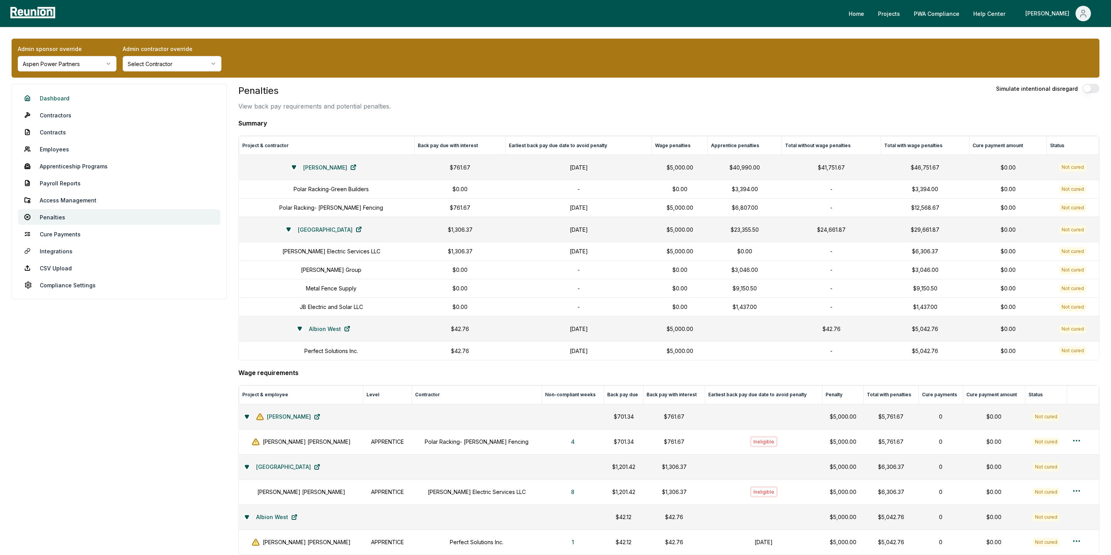
click at [42, 98] on link "Dashboard" at bounding box center [119, 97] width 202 height 15
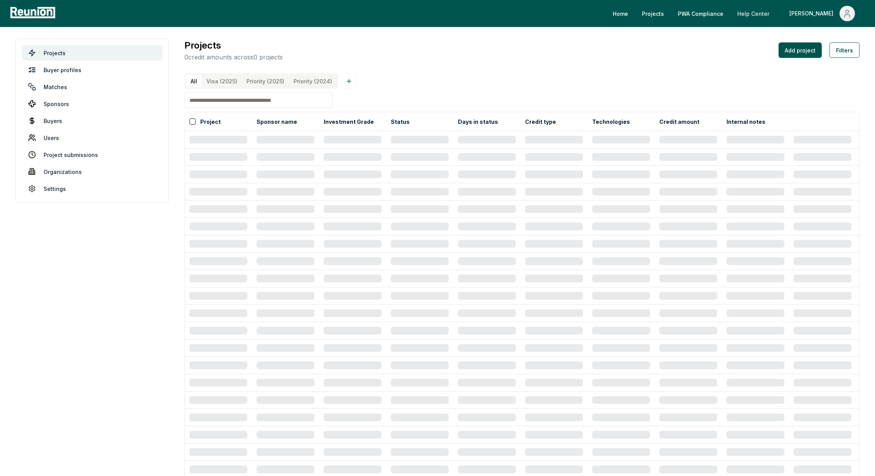
click at [776, 19] on link "Help Center" at bounding box center [753, 13] width 44 height 15
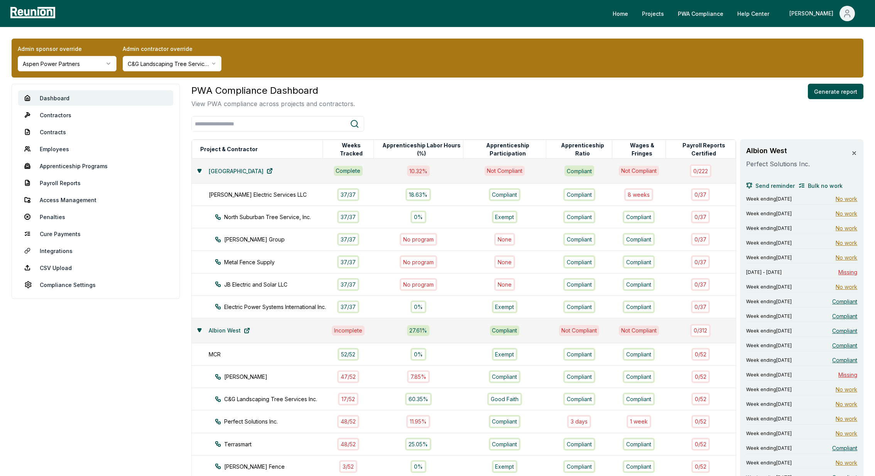
scroll to position [87, 0]
